Goal: Information Seeking & Learning: Learn about a topic

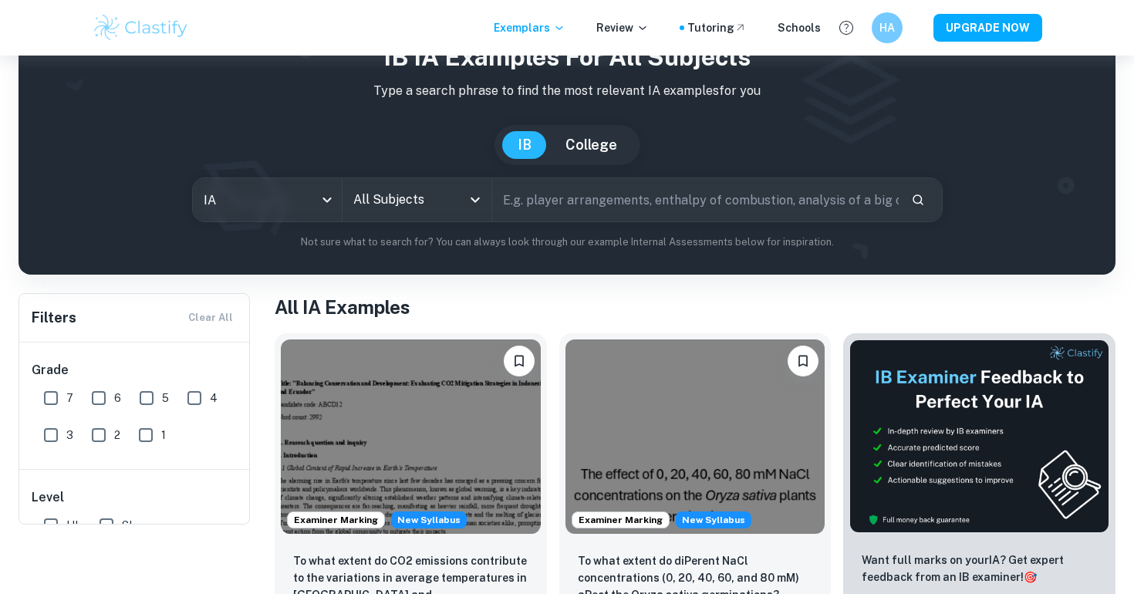
scroll to position [80, 0]
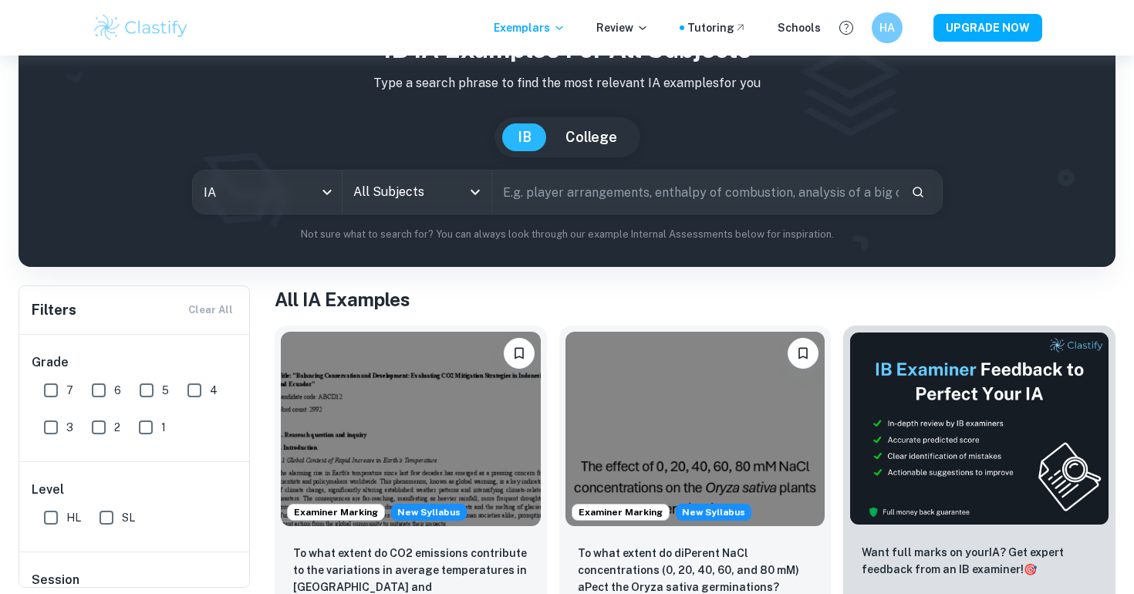
click at [589, 194] on input "text" at bounding box center [695, 191] width 406 height 43
type input "airport"
click at [433, 197] on input "All Subjects" at bounding box center [405, 191] width 112 height 29
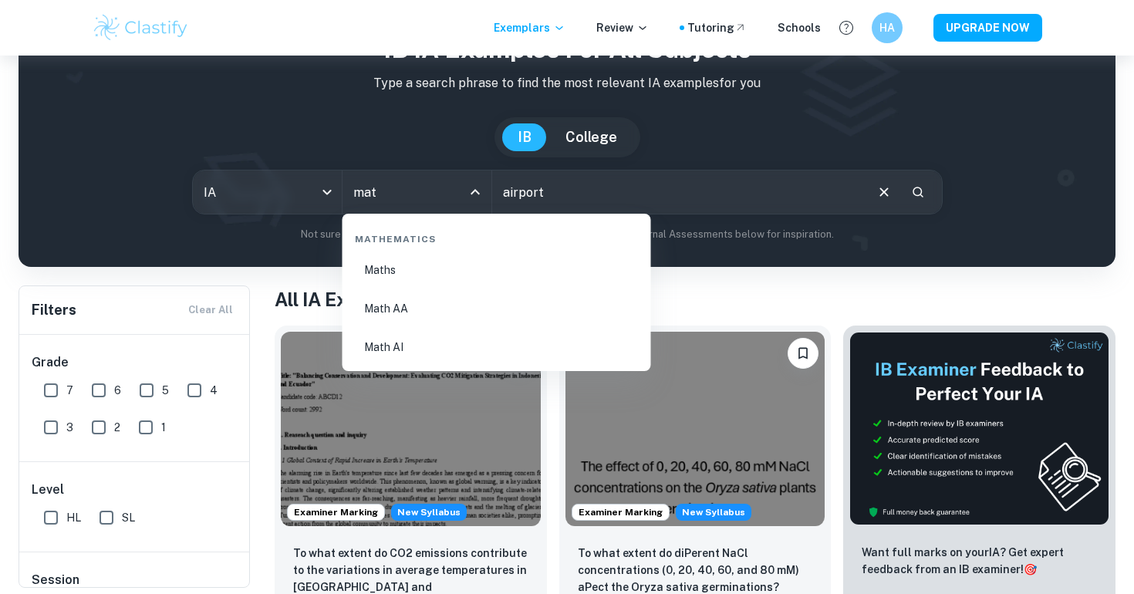
type input "math"
click at [443, 307] on li "Math AA" at bounding box center [497, 308] width 296 height 35
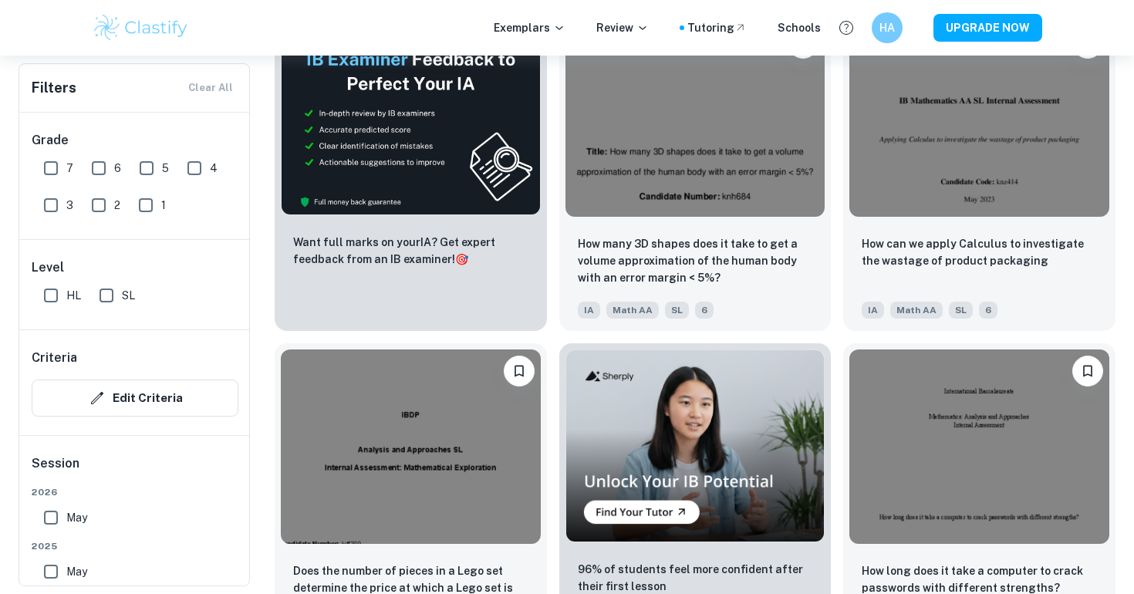
scroll to position [38483, 0]
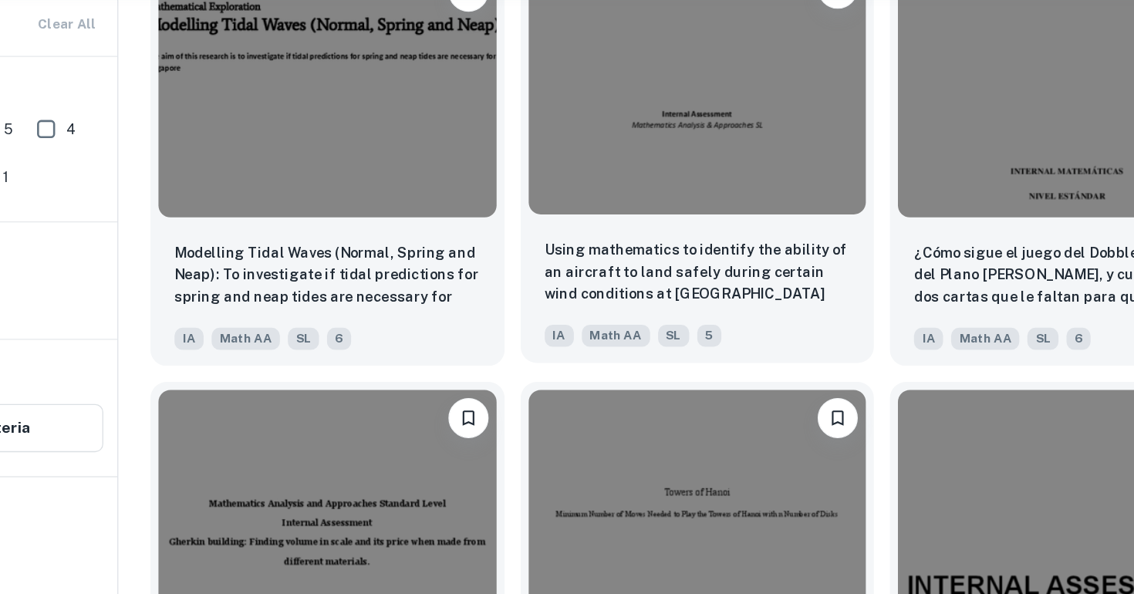
click at [732, 229] on img at bounding box center [695, 136] width 260 height 194
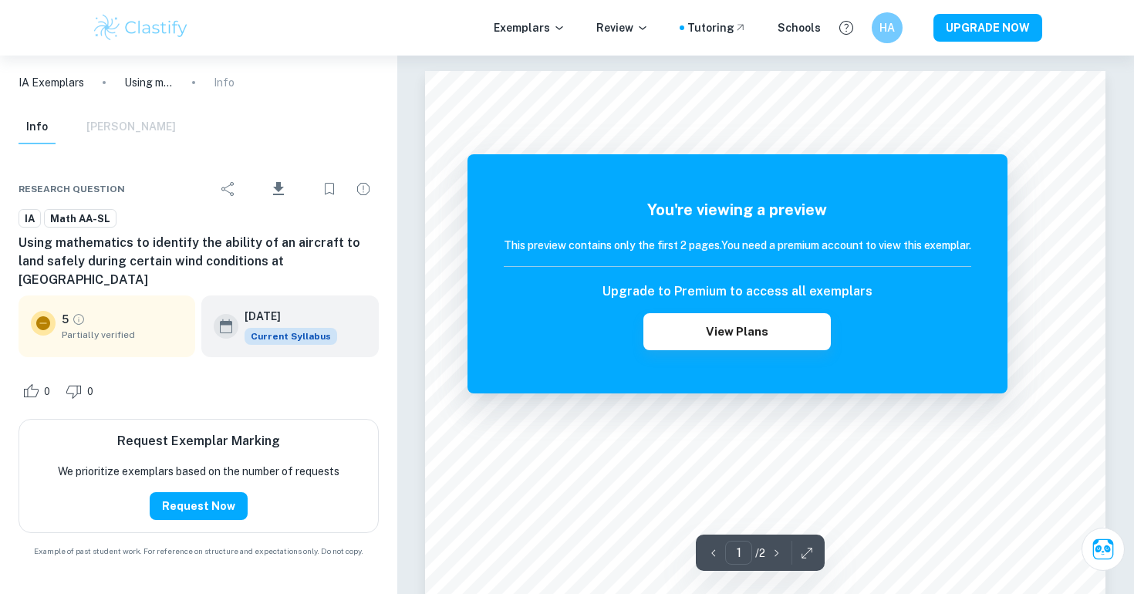
click at [745, 209] on h5 "You're viewing a preview" at bounding box center [737, 209] width 467 height 23
click at [183, 246] on h6 "Using mathematics to identify the ability of an aircraft to land safely during …" at bounding box center [199, 262] width 360 height 56
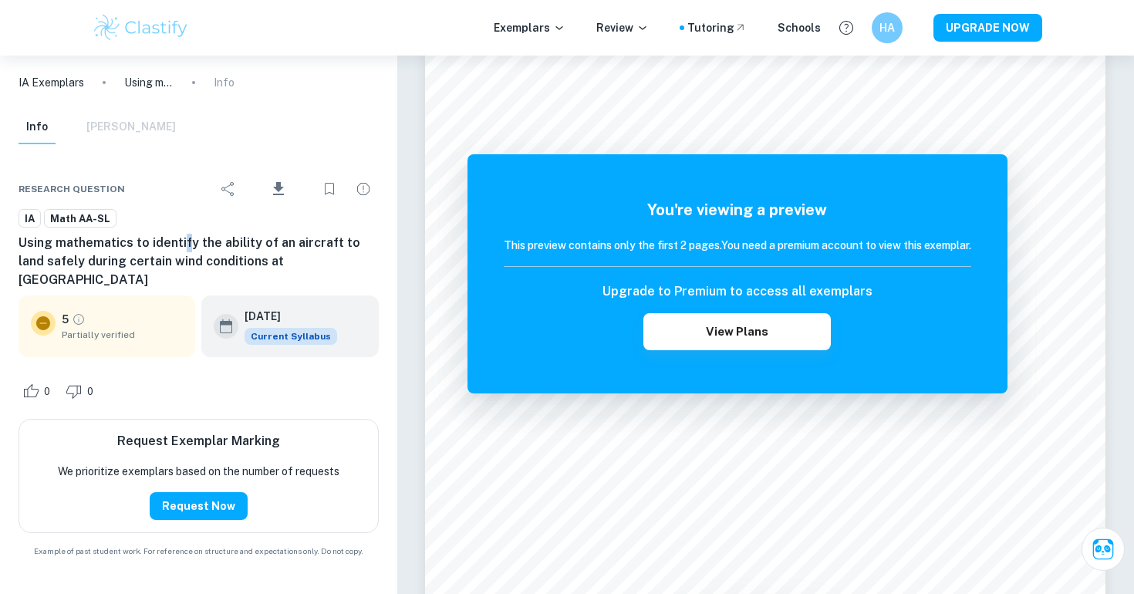
click at [183, 246] on h6 "Using mathematics to identify the ability of an aircraft to land safely during …" at bounding box center [199, 262] width 360 height 56
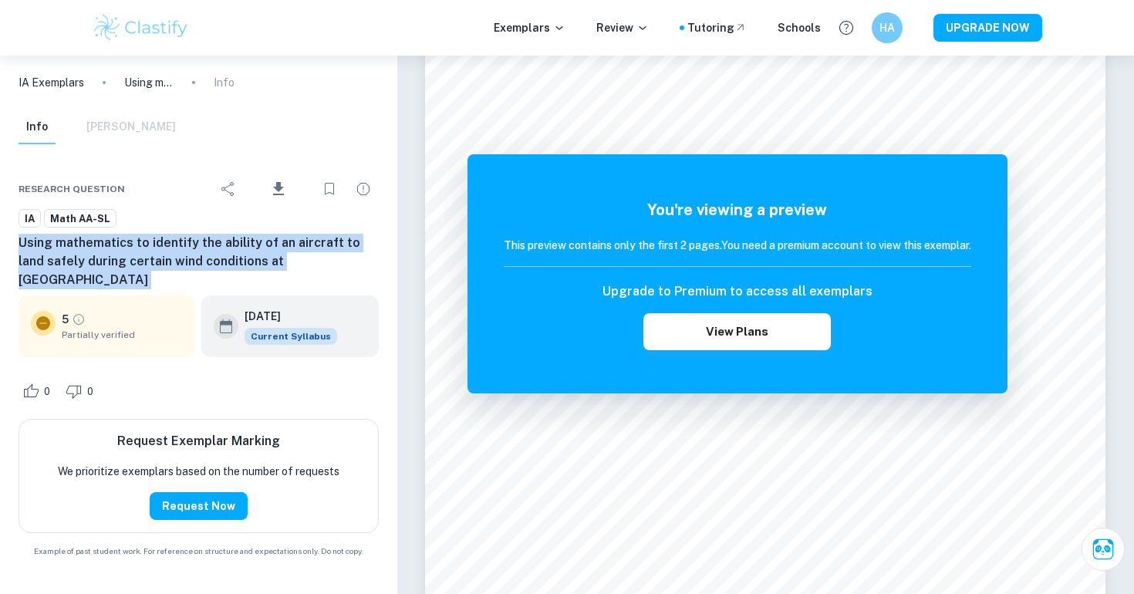
click at [183, 246] on h6 "Using mathematics to identify the ability of an aircraft to land safely during …" at bounding box center [199, 262] width 360 height 56
copy div "Using mathematics to identify the ability of an aircraft to land safely during …"
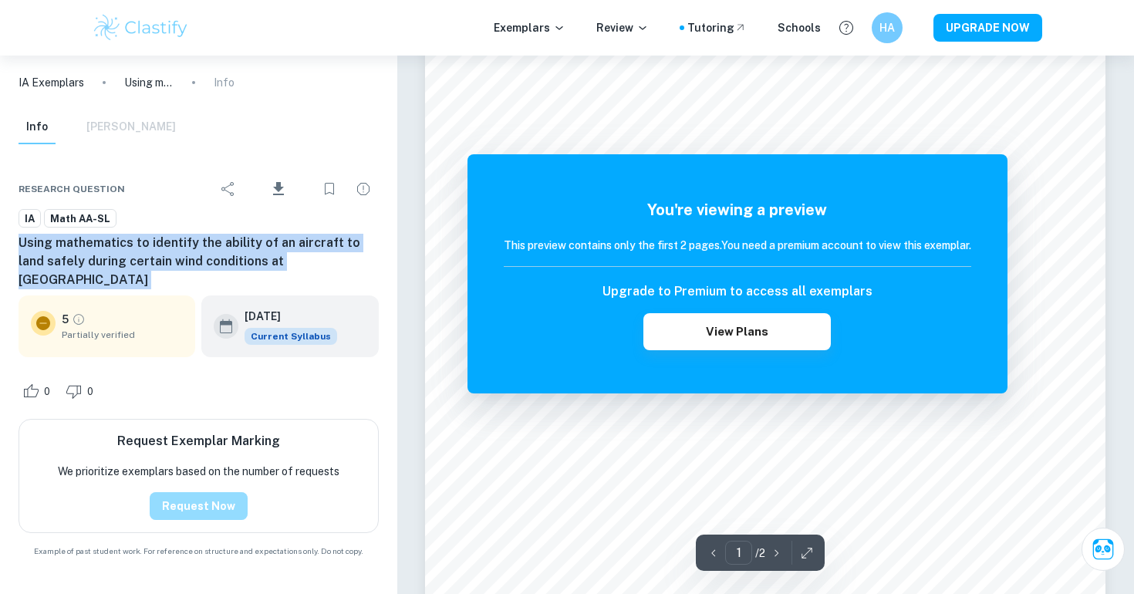
click at [206, 501] on button "Request Now" at bounding box center [199, 506] width 98 height 28
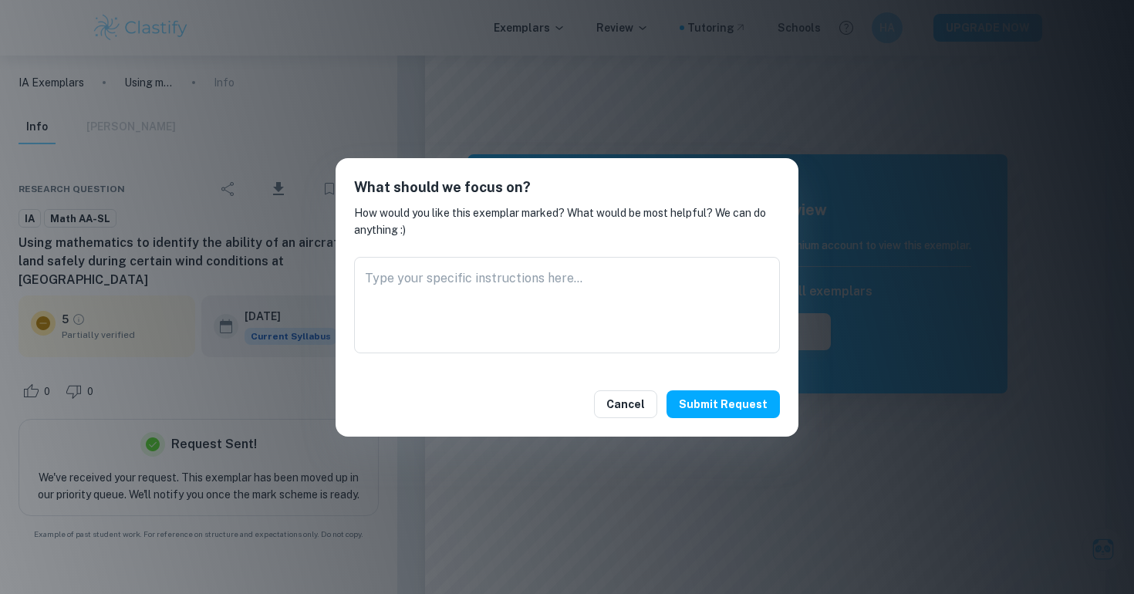
click at [767, 417] on div "Cancel Submit request" at bounding box center [566, 404] width 463 height 65
click at [769, 408] on button "Submit request" at bounding box center [722, 404] width 113 height 28
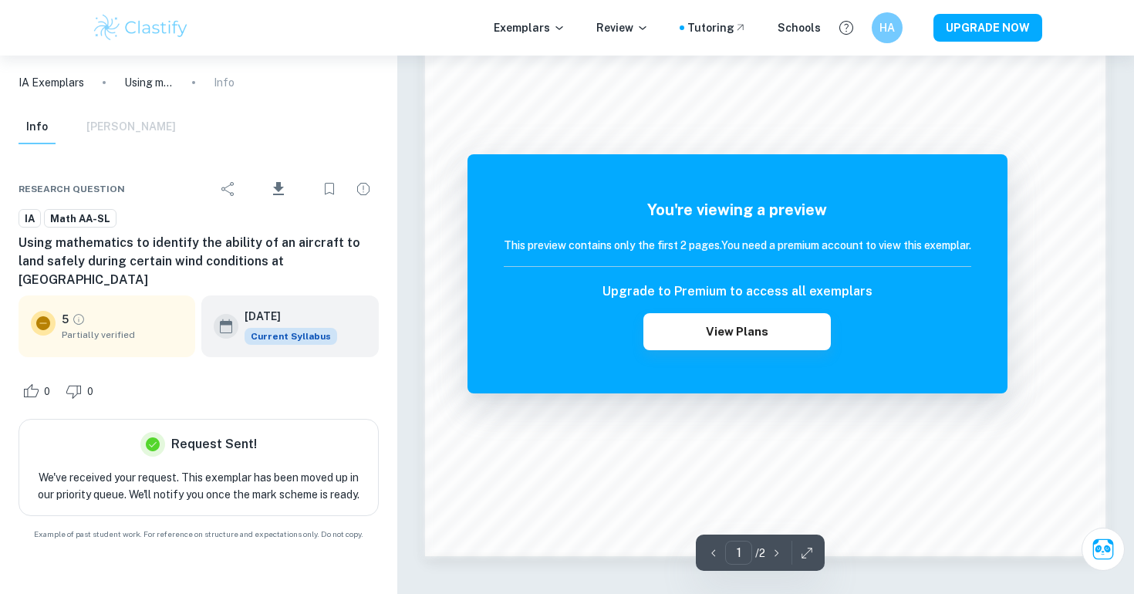
scroll to position [1282, 0]
click at [935, 155] on div "You're viewing a preview This preview contains only the first 2 pages. You need…" at bounding box center [737, 273] width 540 height 239
click at [791, 335] on button "View Plans" at bounding box center [736, 331] width 187 height 37
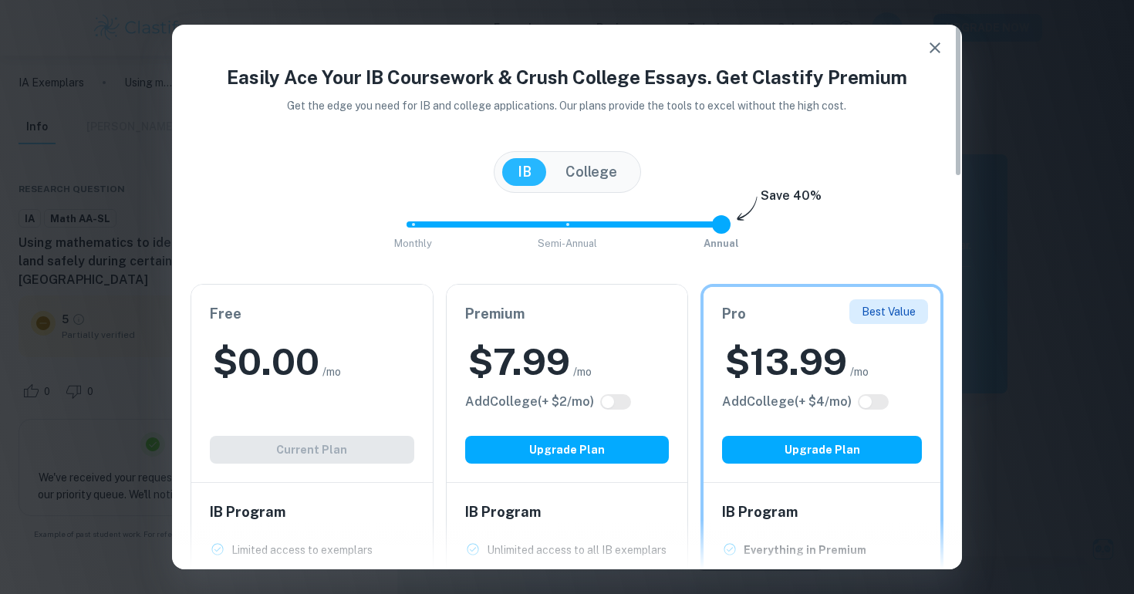
click at [790, 339] on h2 "$ 13.99" at bounding box center [786, 361] width 122 height 49
drag, startPoint x: 942, startPoint y: 34, endPoint x: 822, endPoint y: 119, distance: 146.6
click at [928, 51] on icon "button" at bounding box center [934, 48] width 19 height 19
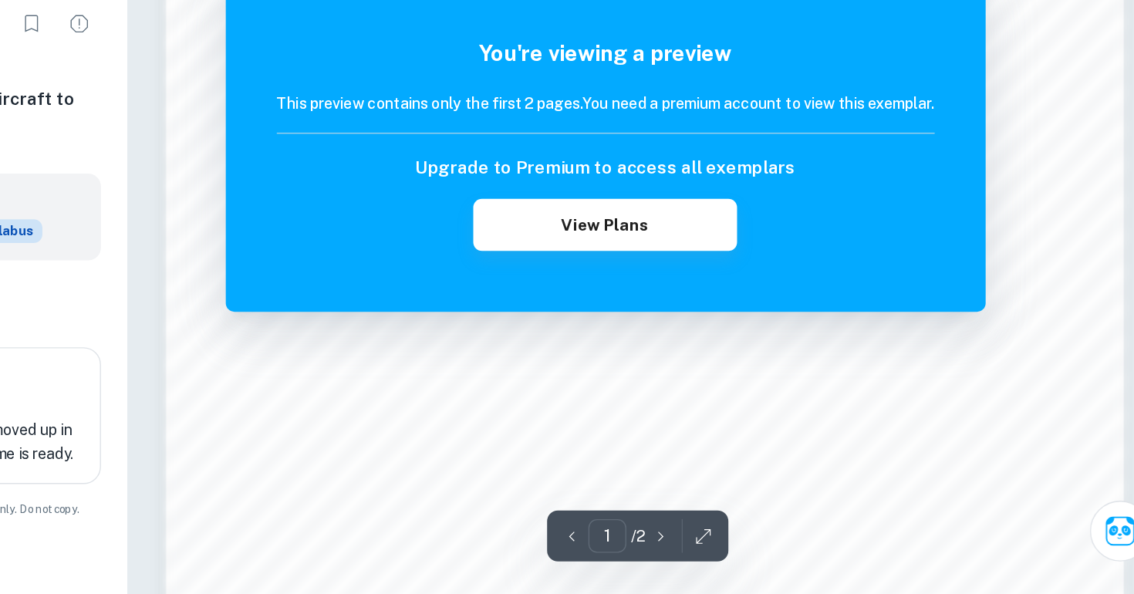
scroll to position [850, 0]
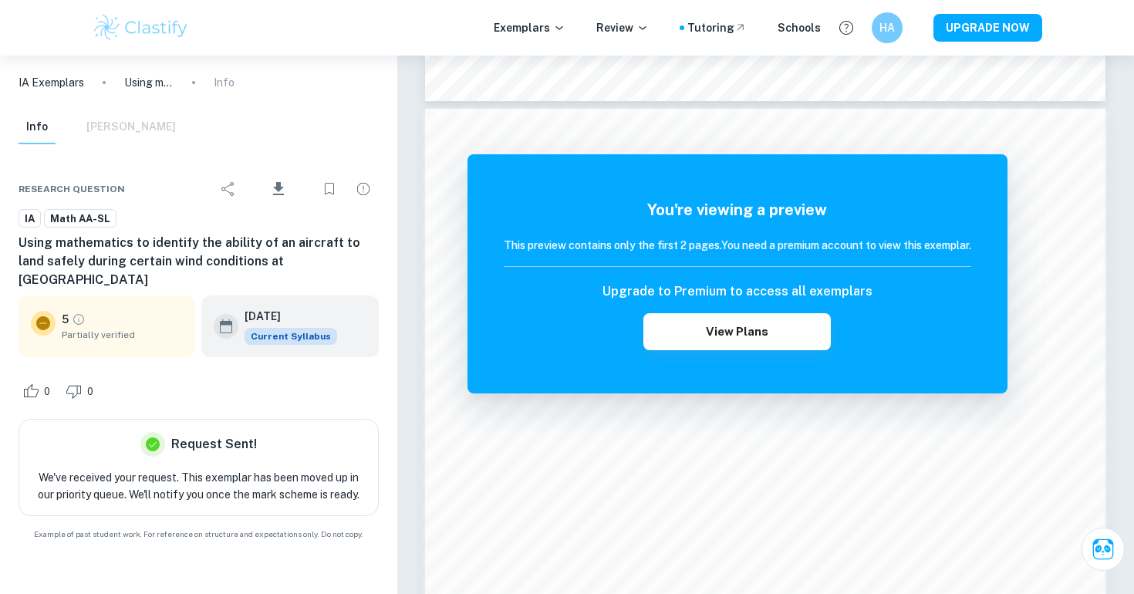
click at [133, 136] on div "Info [PERSON_NAME]" at bounding box center [97, 127] width 157 height 34
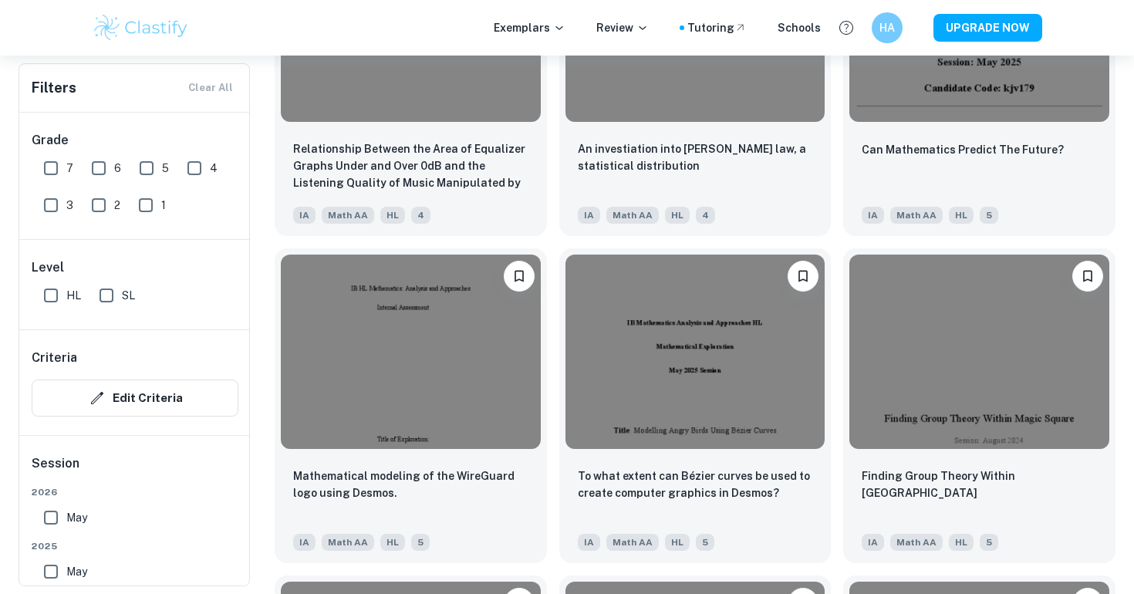
scroll to position [69011, 0]
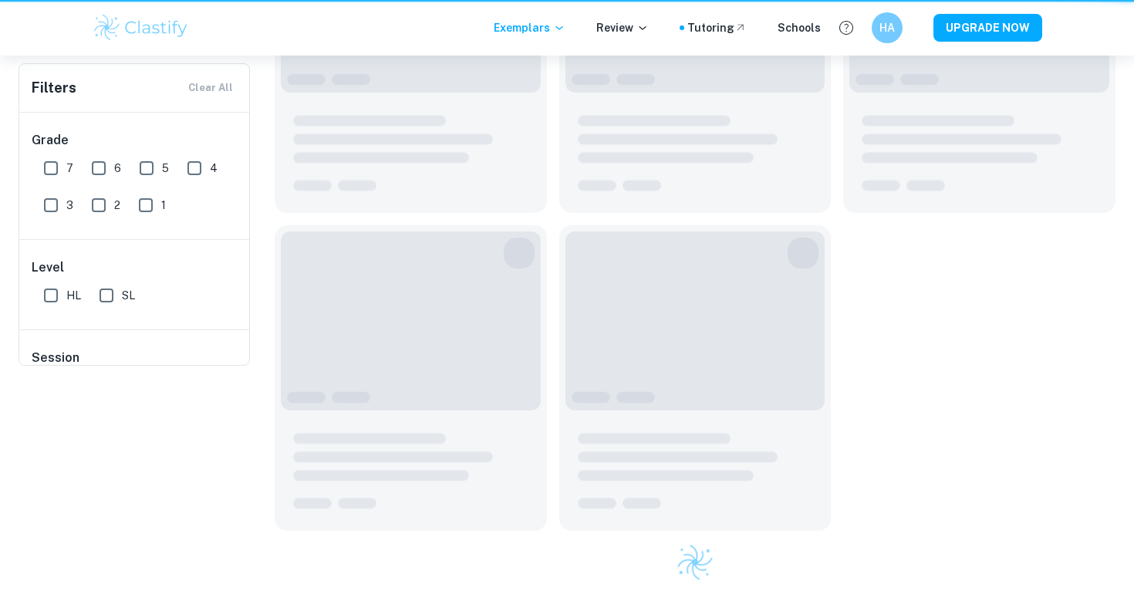
scroll to position [80, 0]
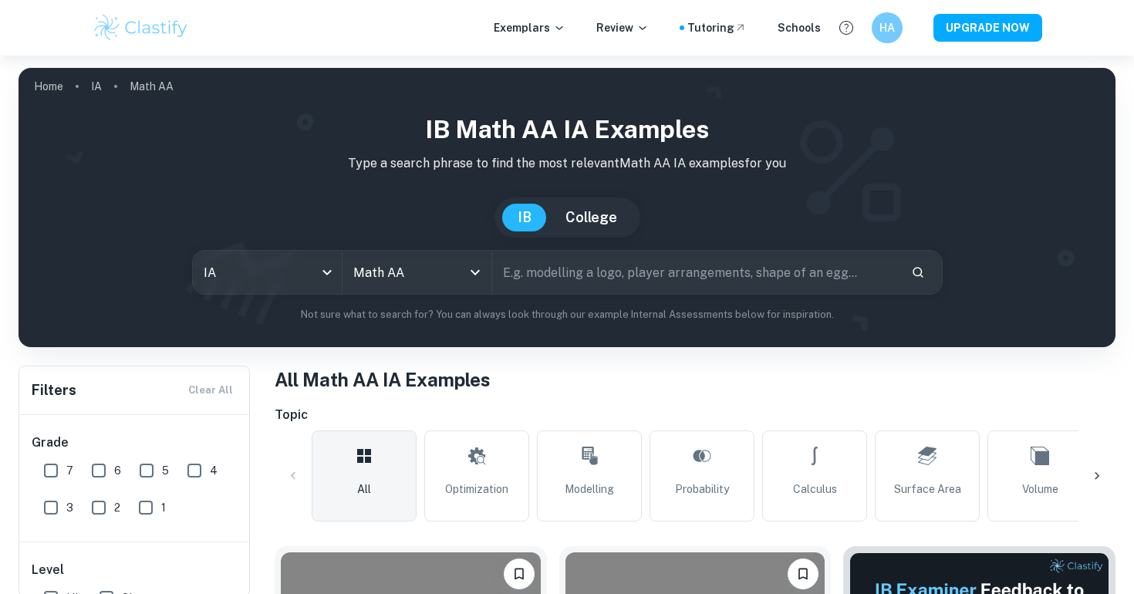
click at [644, 281] on input "text" at bounding box center [695, 272] width 406 height 43
type input "airport"
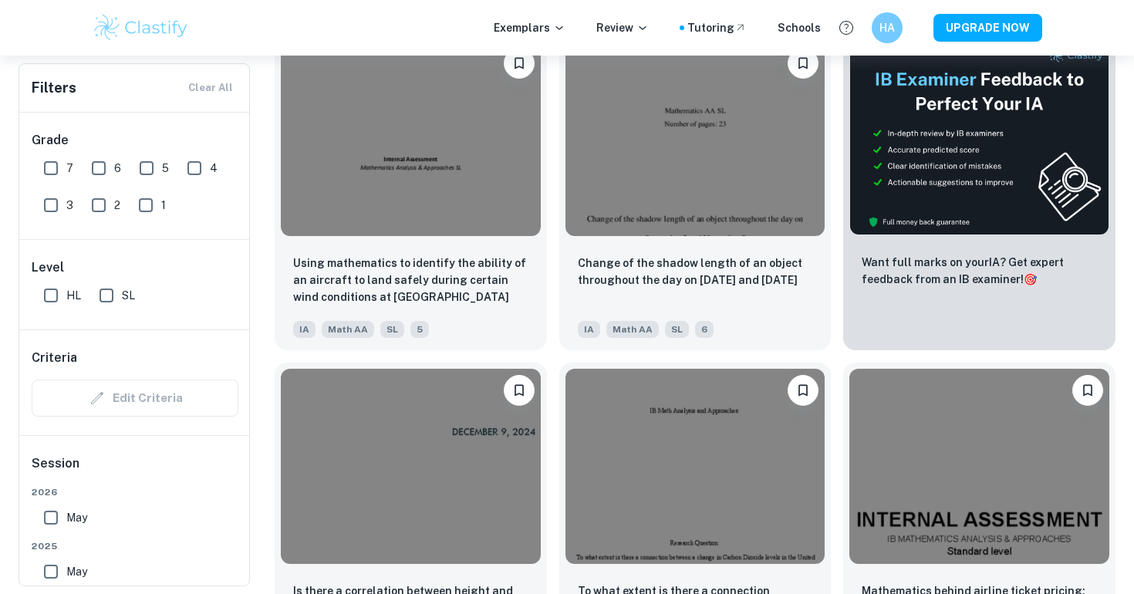
scroll to position [1803, 0]
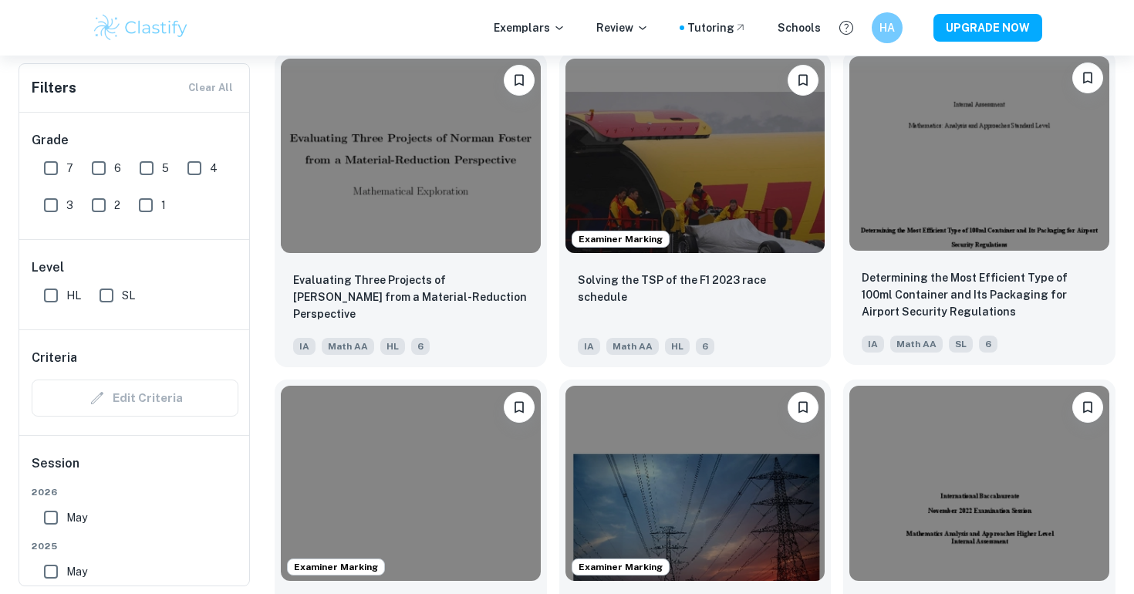
click at [965, 200] on img at bounding box center [979, 153] width 260 height 194
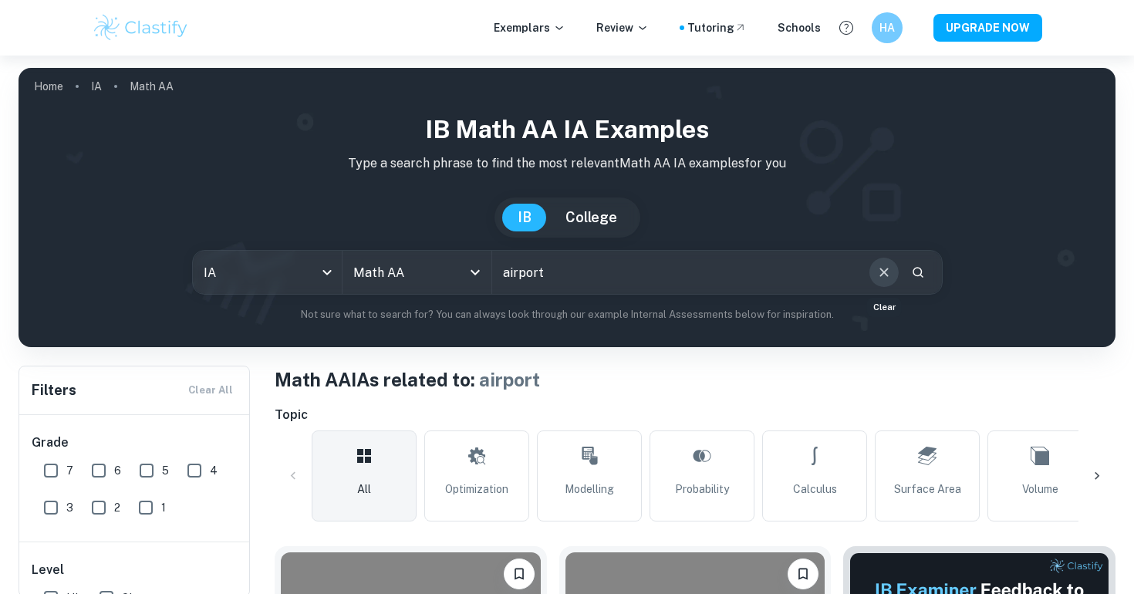
click at [880, 271] on icon "Clear" at bounding box center [883, 272] width 17 height 17
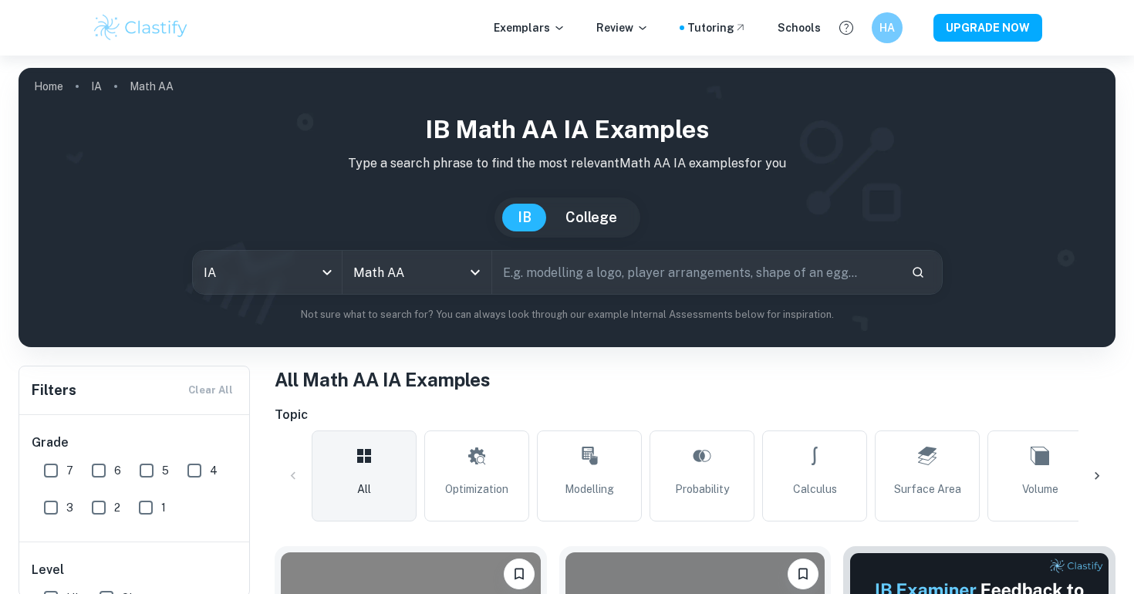
click at [817, 263] on input "text" at bounding box center [695, 272] width 406 height 43
type input "air"
click at [912, 280] on button "Search" at bounding box center [918, 272] width 26 height 26
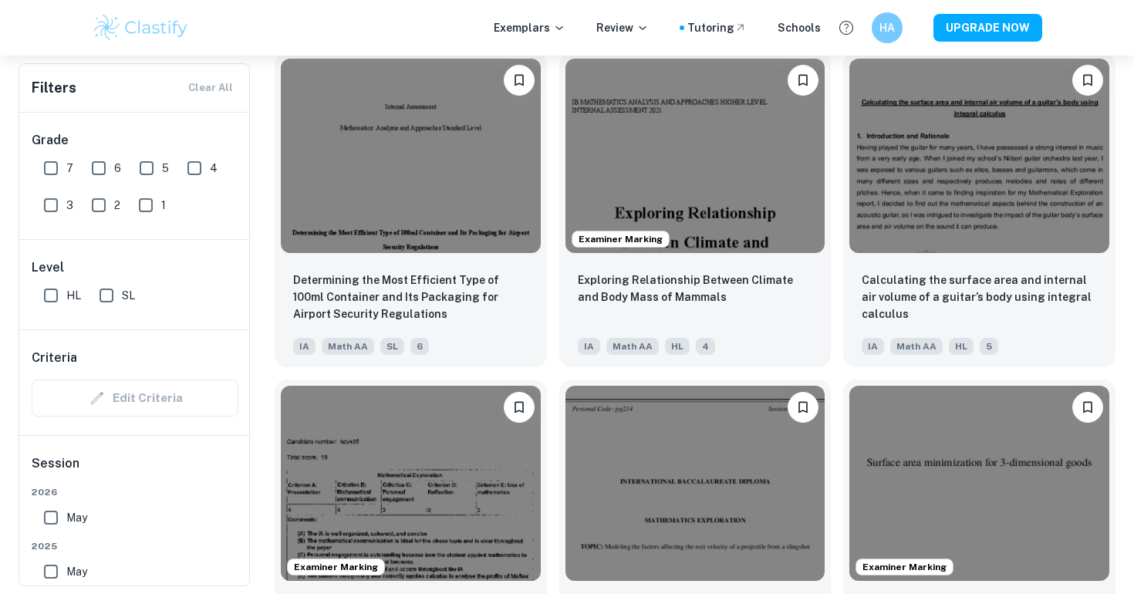
scroll to position [7385, 0]
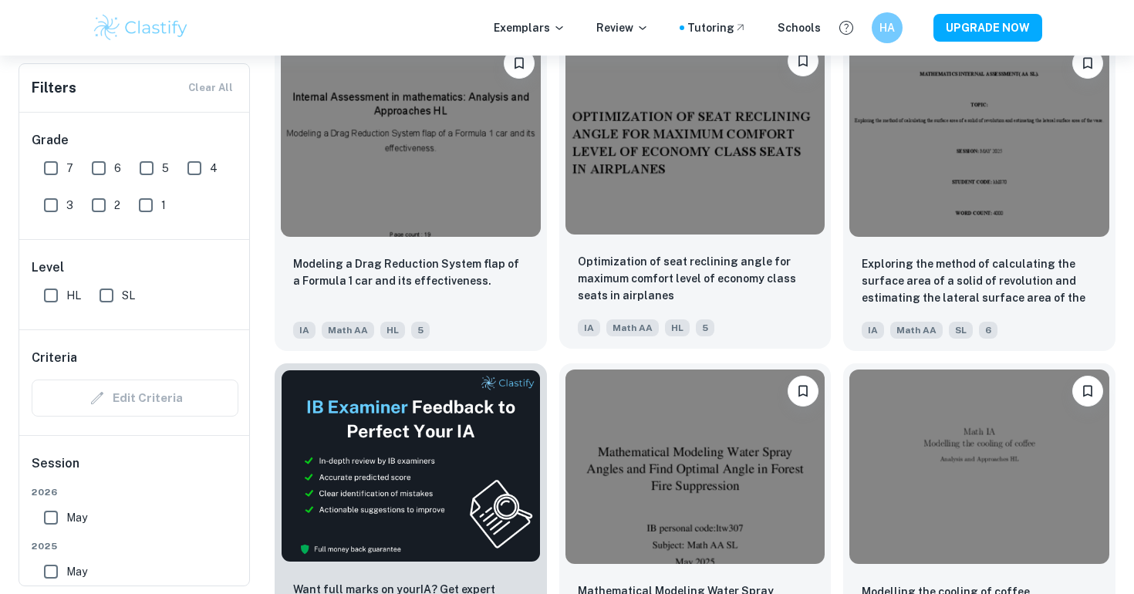
click at [781, 192] on img at bounding box center [695, 136] width 260 height 194
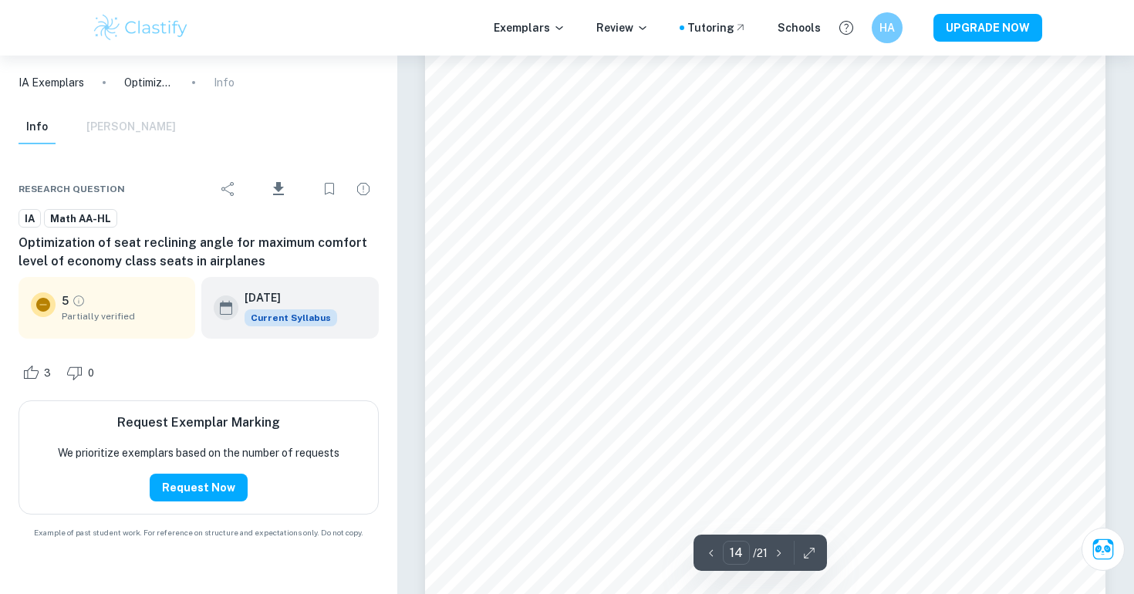
scroll to position [13251, 0]
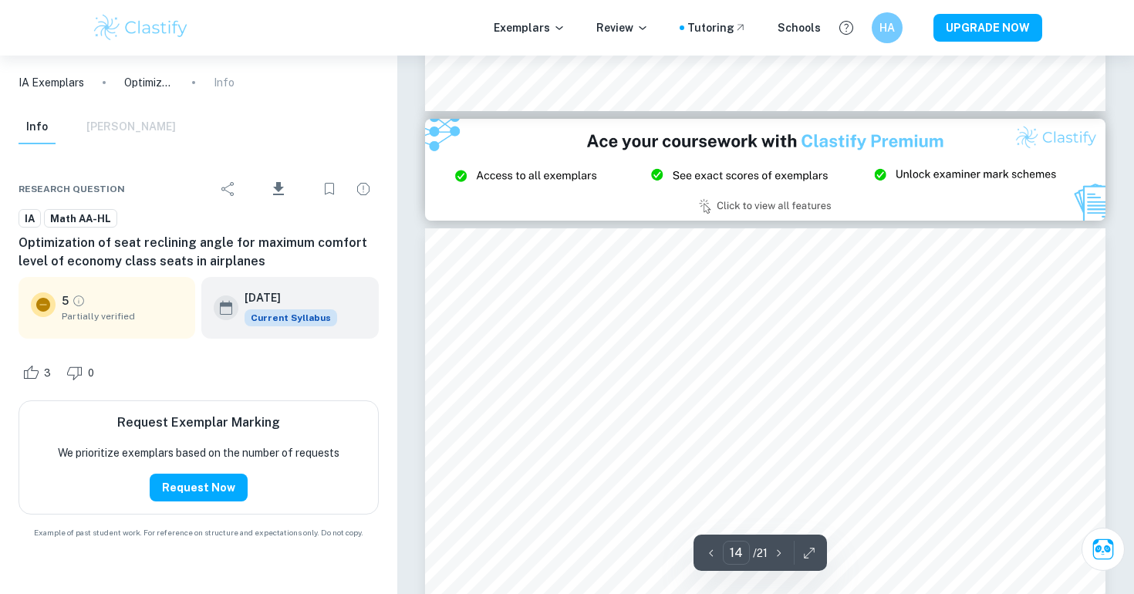
type input "15"
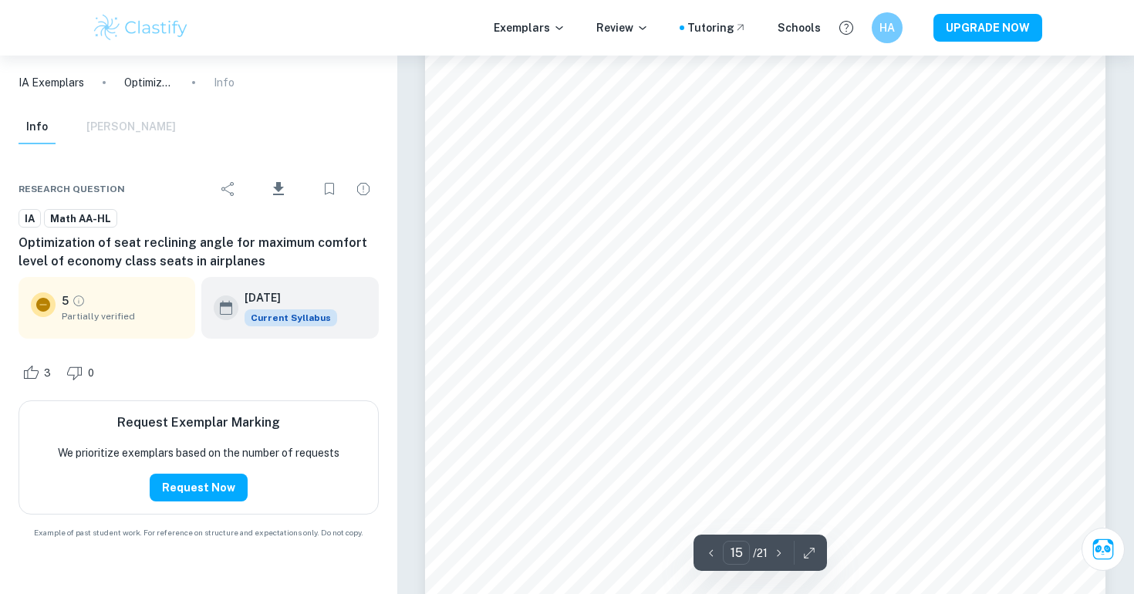
scroll to position [14430, 0]
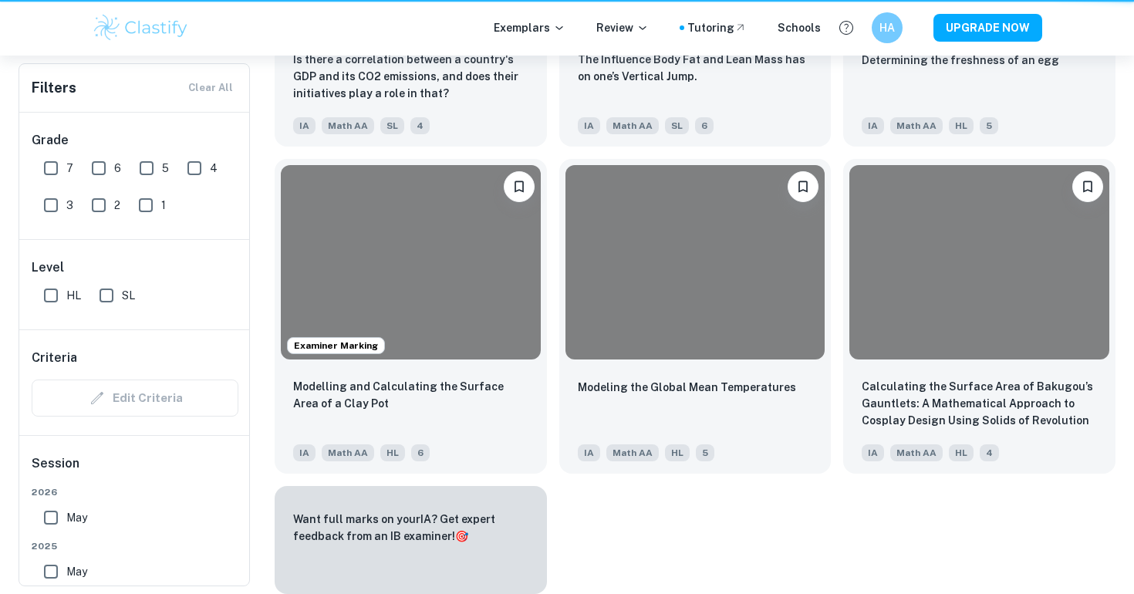
scroll to position [7385, 0]
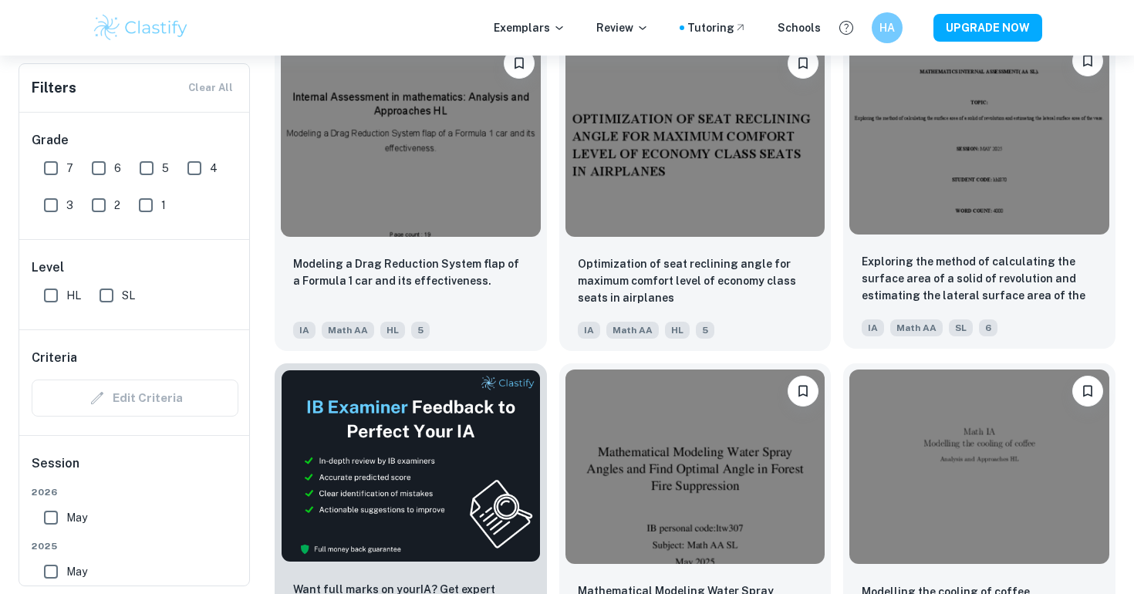
click at [953, 236] on div at bounding box center [979, 136] width 272 height 207
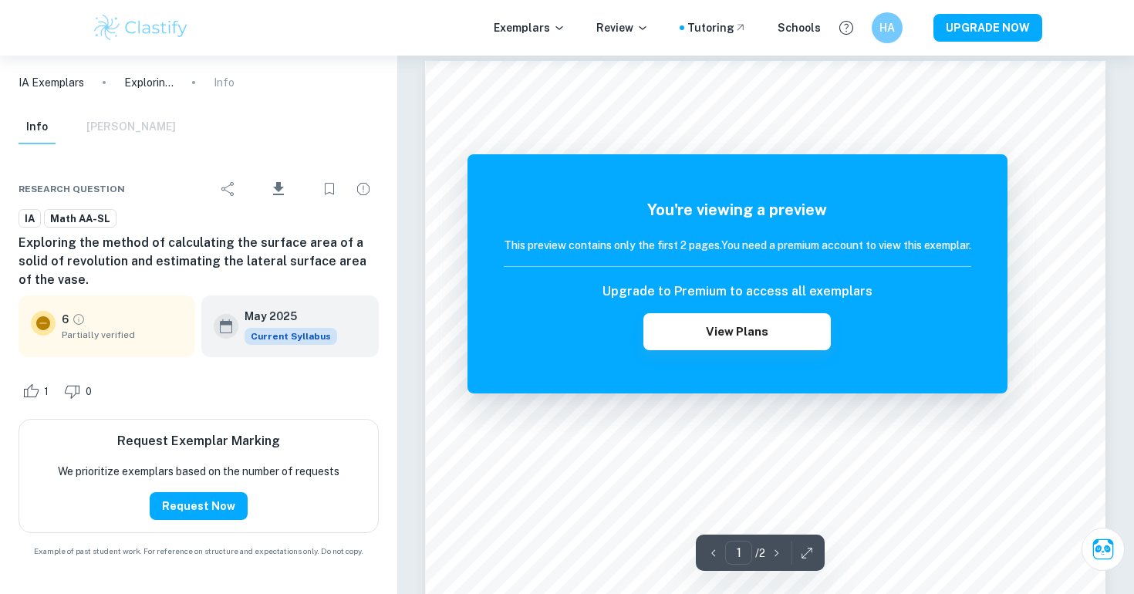
scroll to position [11, 0]
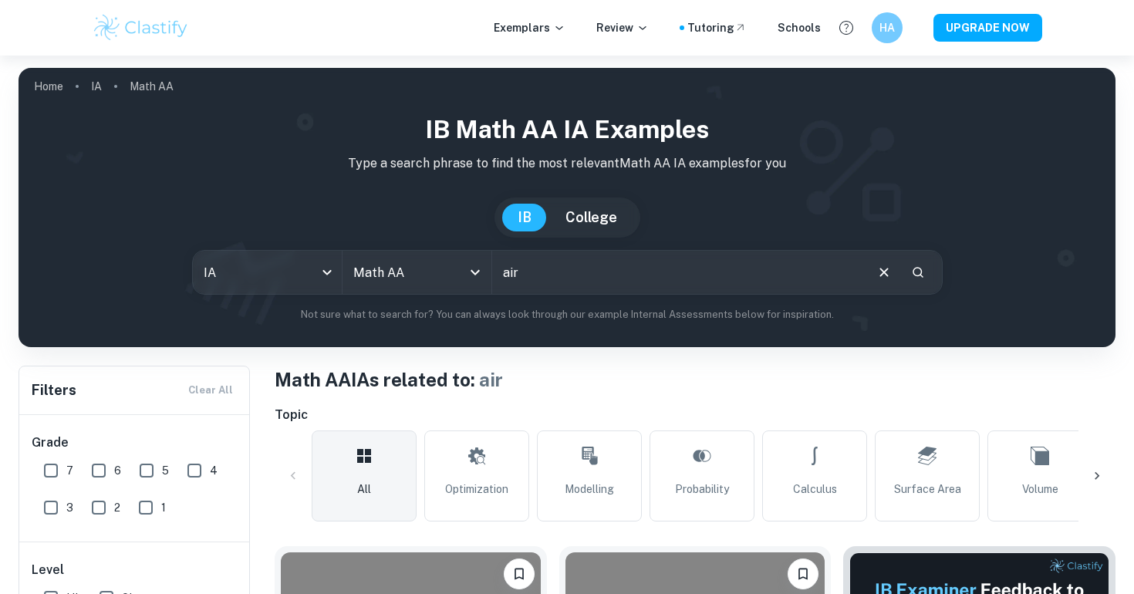
scroll to position [805, 0]
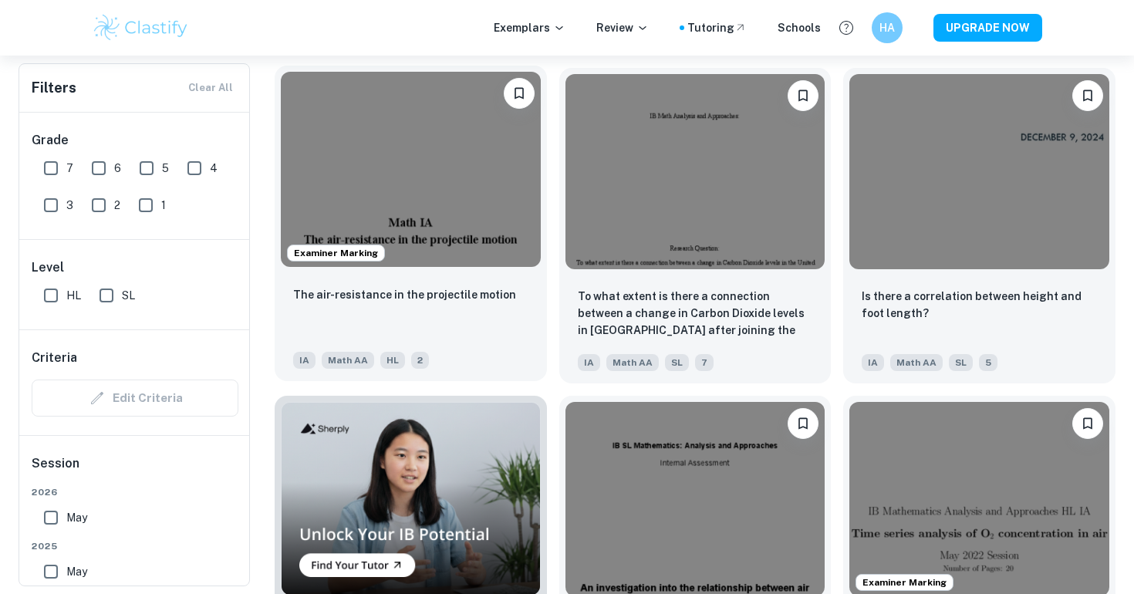
click at [490, 171] on img at bounding box center [411, 169] width 260 height 194
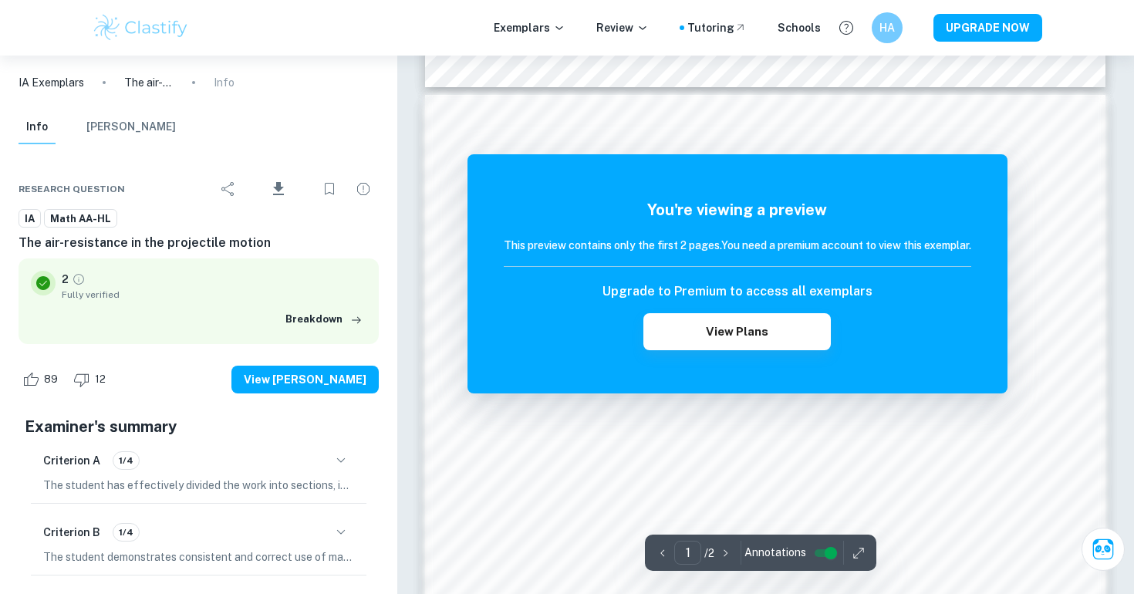
scroll to position [969, 0]
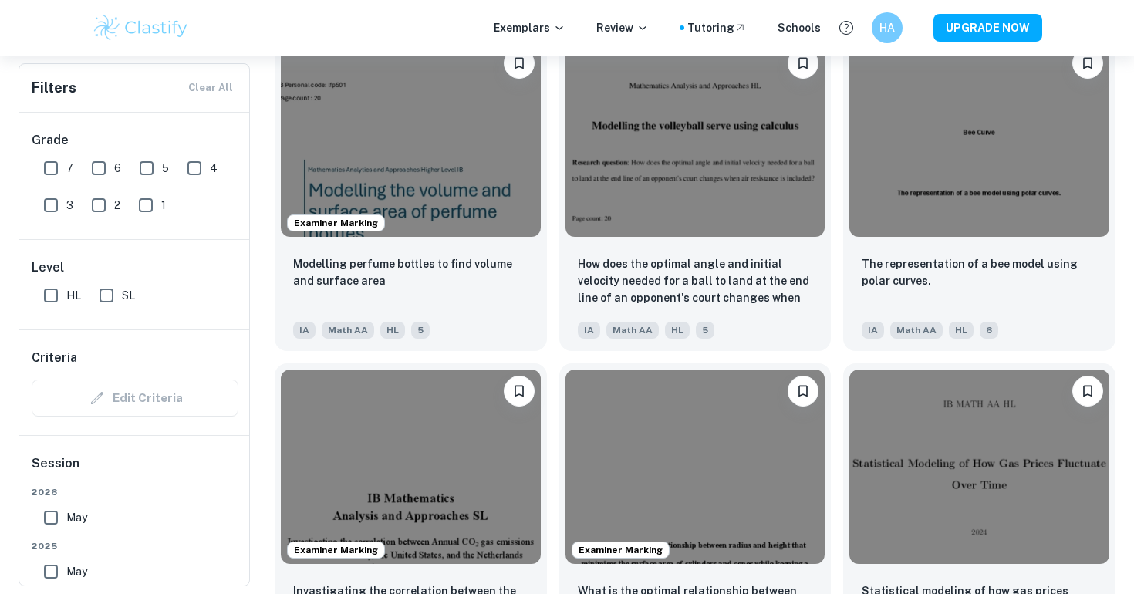
scroll to position [7024, 0]
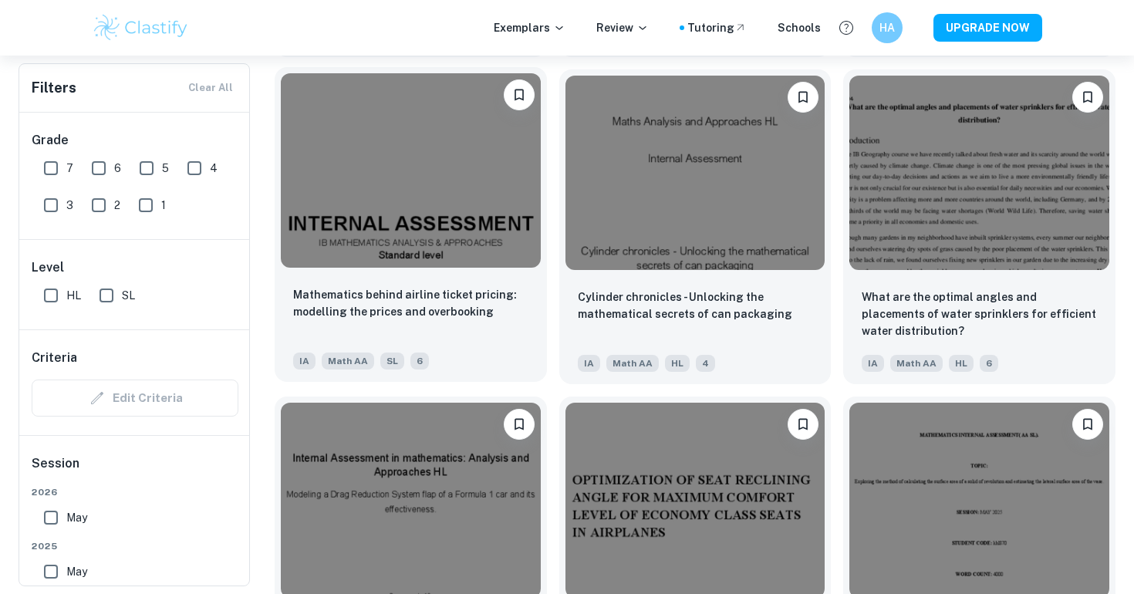
click at [349, 251] on img at bounding box center [411, 170] width 260 height 194
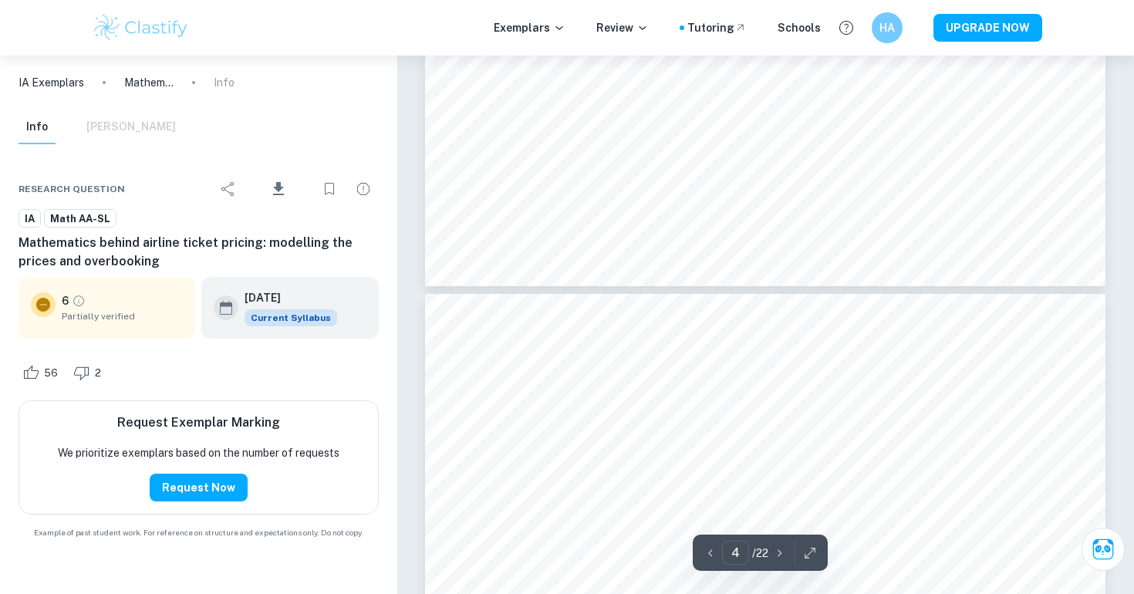
scroll to position [2661, 0]
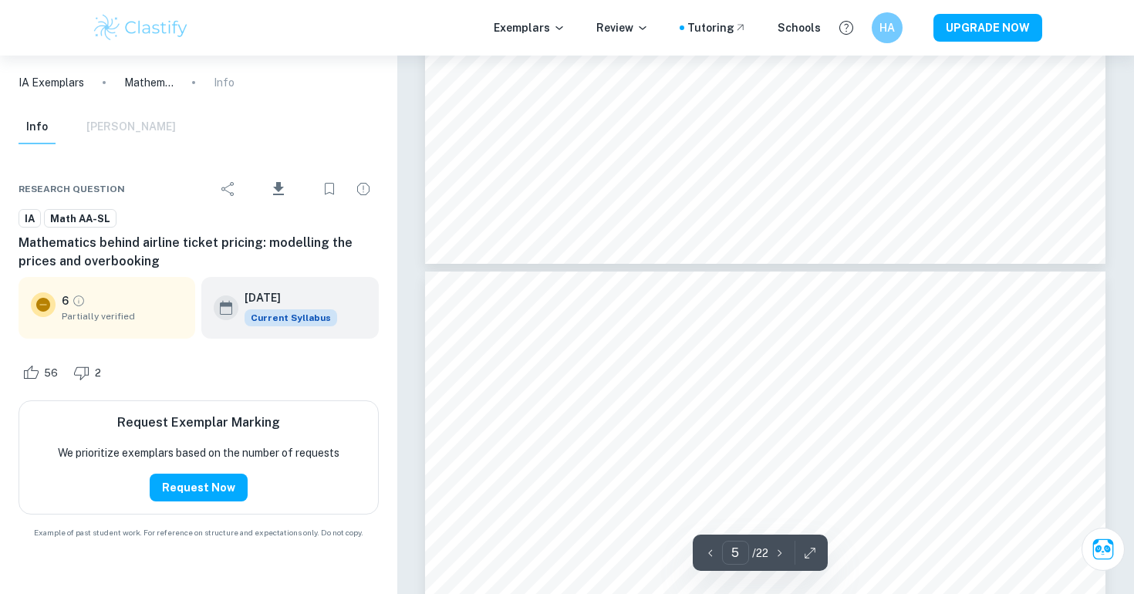
type input "6"
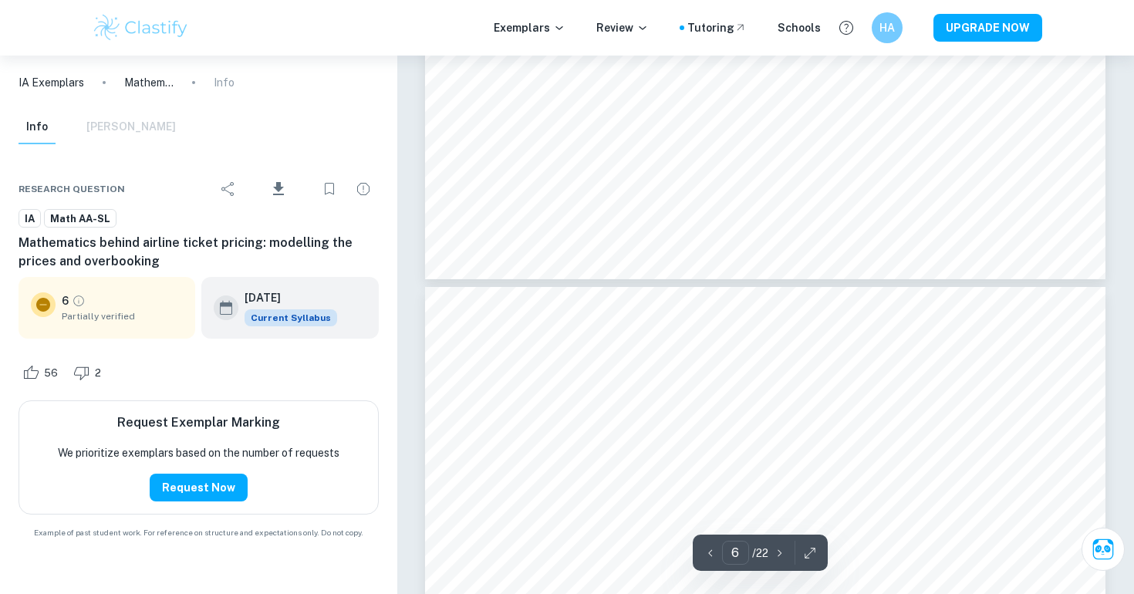
scroll to position [4440, 0]
